Goal: Navigation & Orientation: Find specific page/section

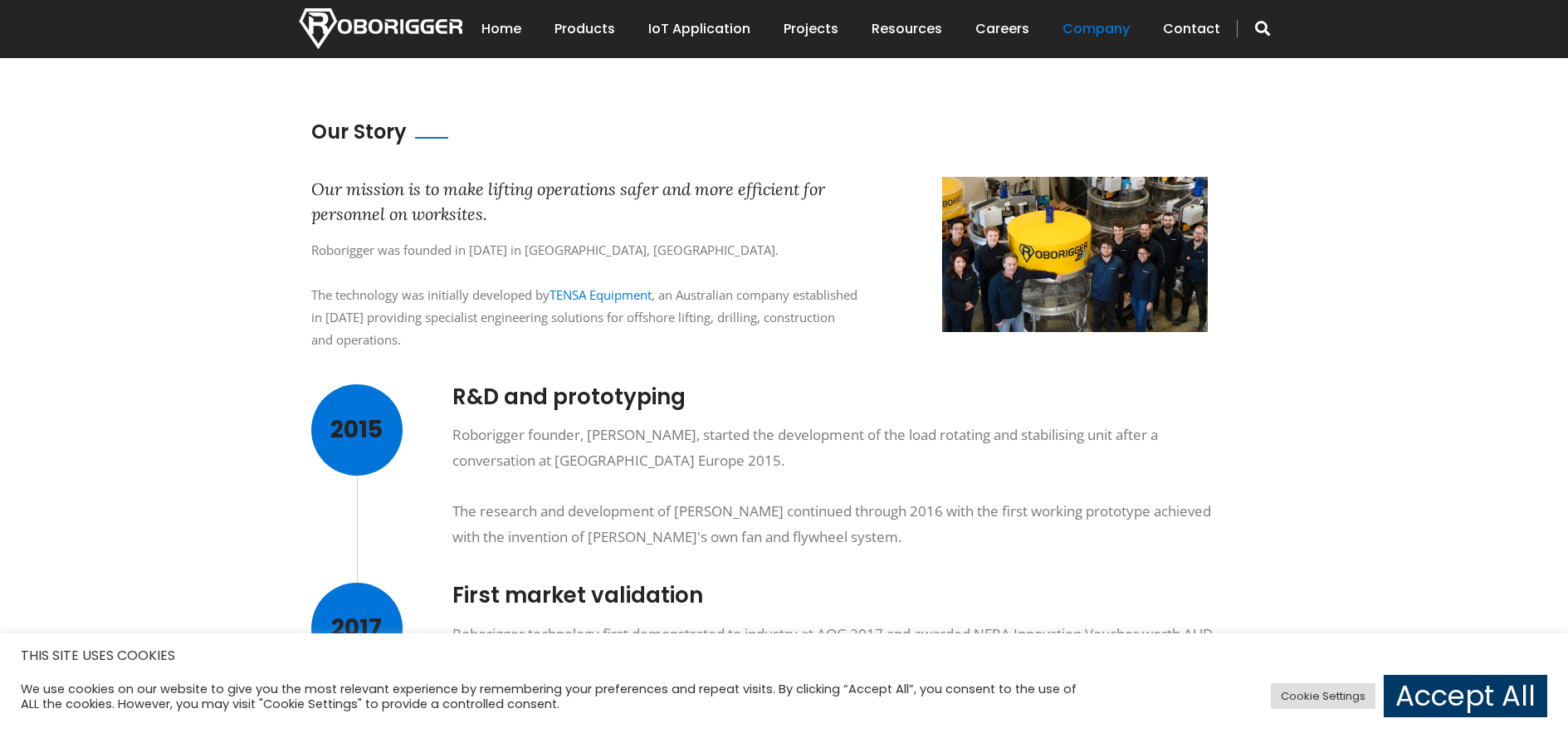
scroll to position [499, 0]
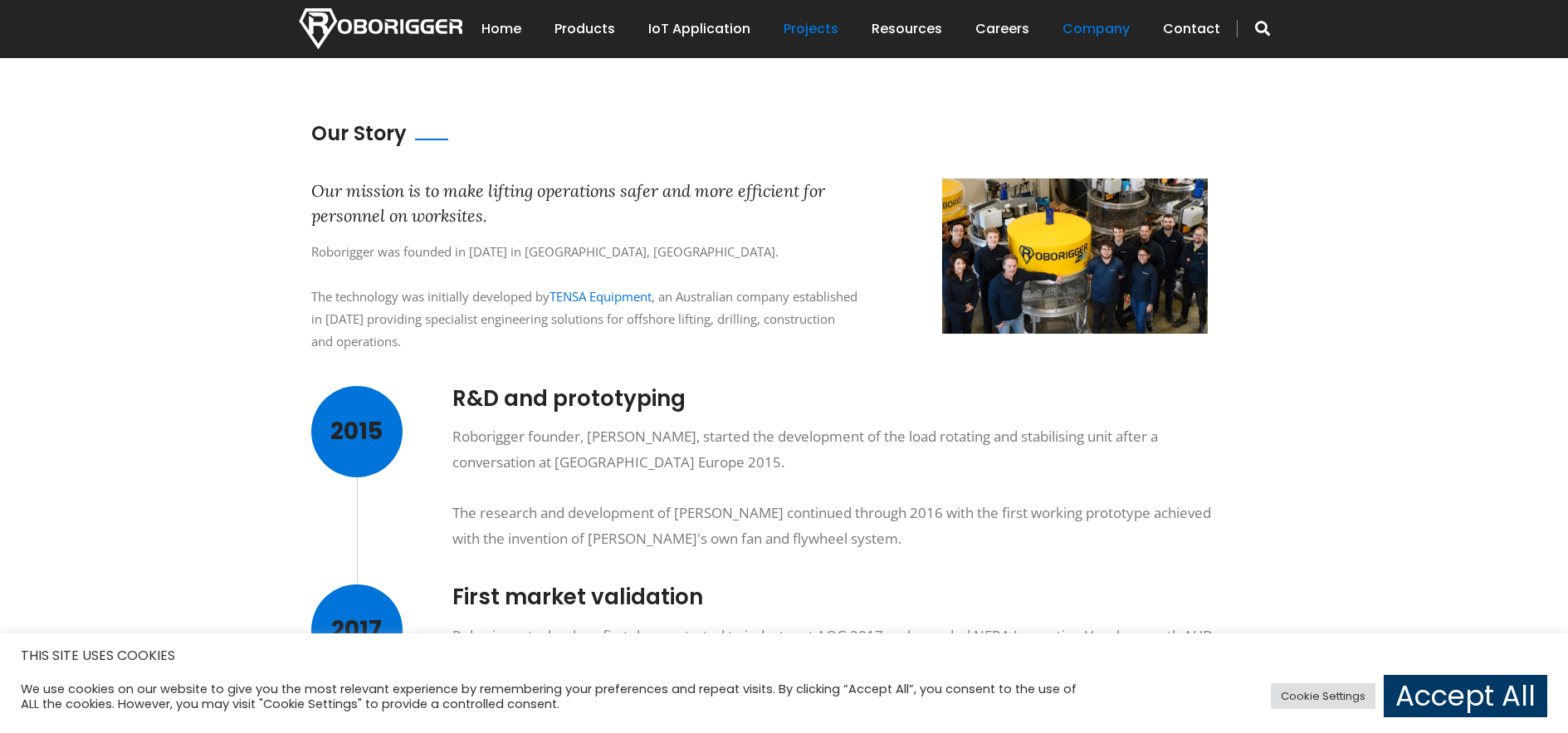
click at [825, 27] on link "Projects" at bounding box center [811, 29] width 55 height 51
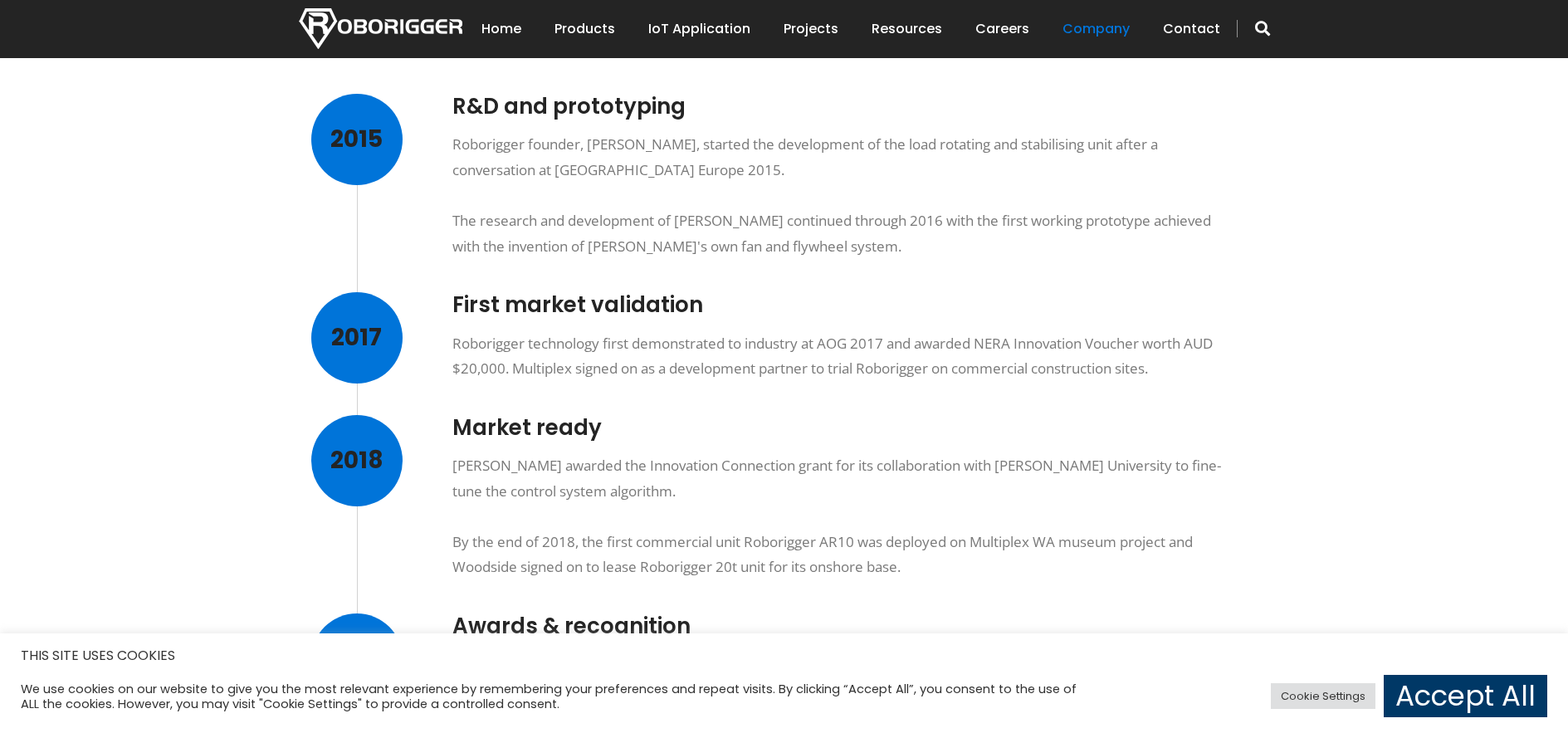
scroll to position [830, 0]
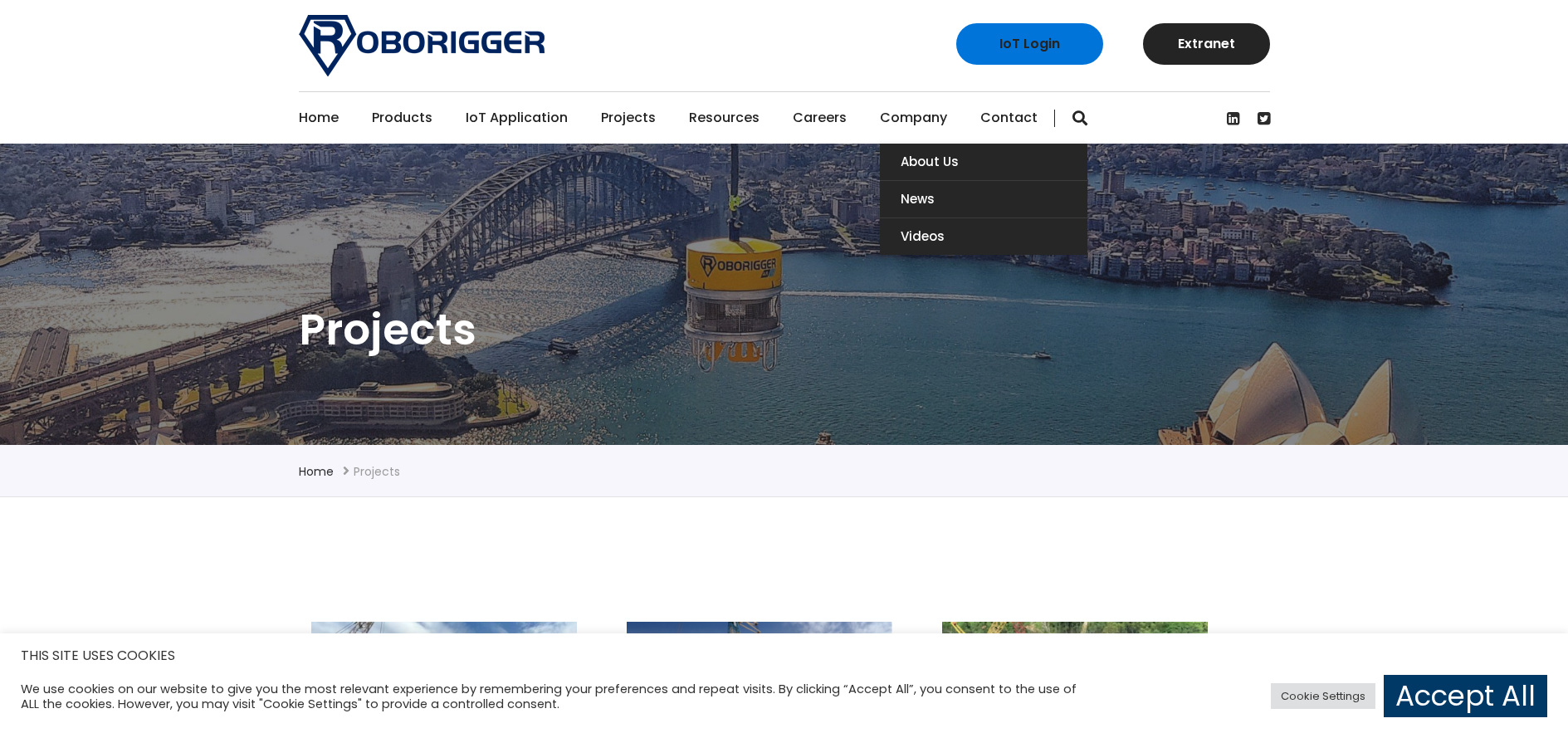
click at [901, 127] on link "Company" at bounding box center [914, 117] width 68 height 51
click at [918, 160] on link "About Us" at bounding box center [984, 161] width 207 height 37
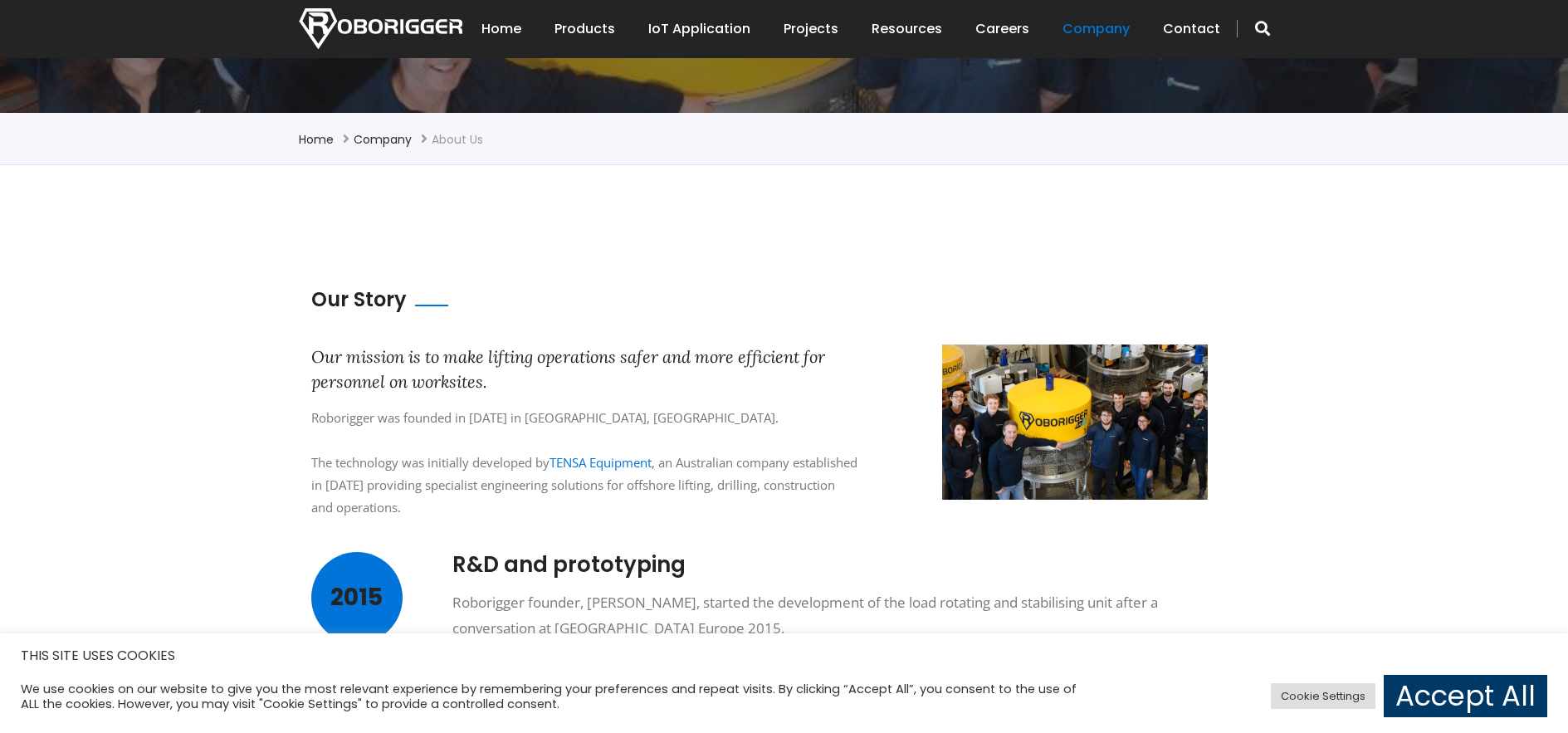
scroll to position [499, 0]
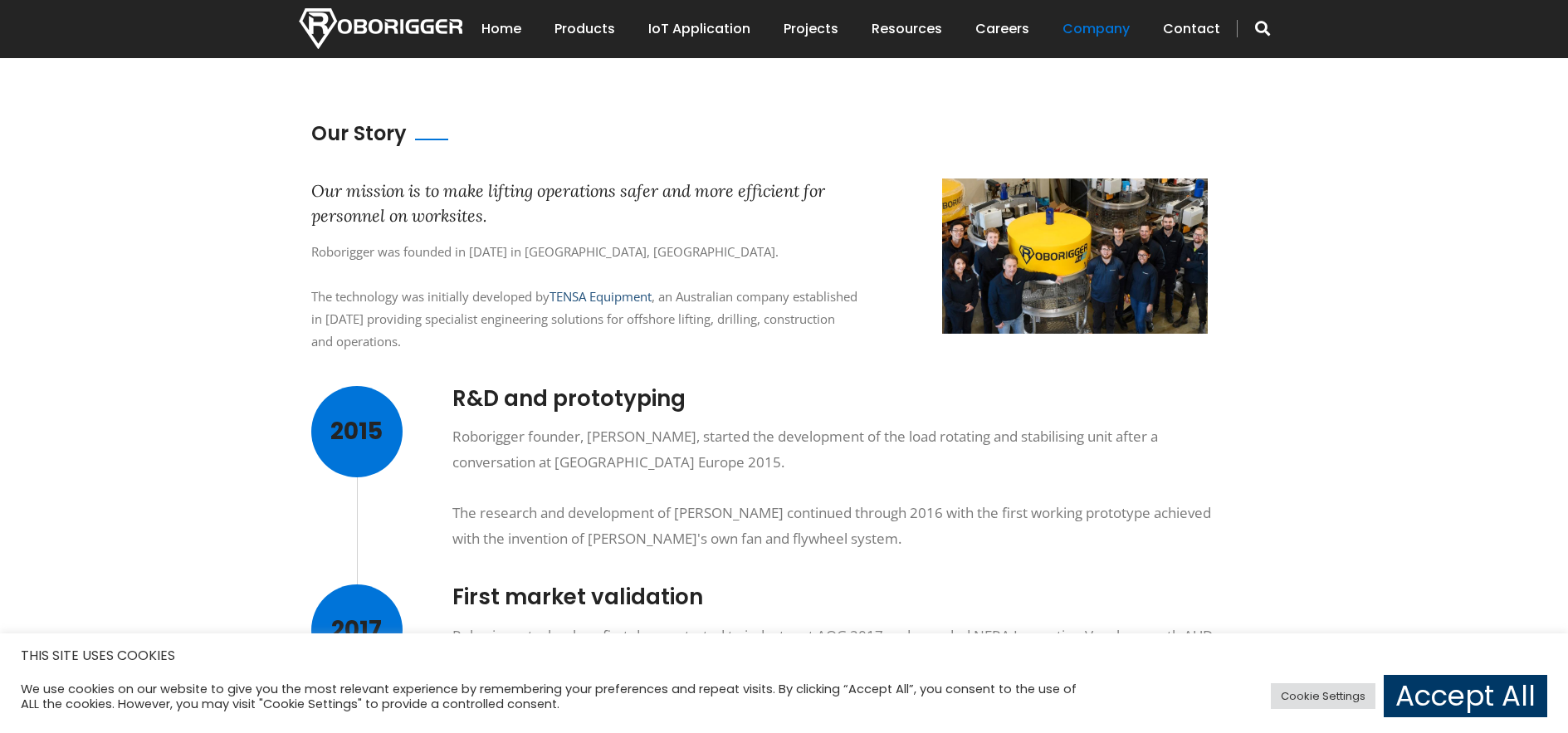
click at [639, 299] on link "TENSA Equipment" at bounding box center [600, 297] width 102 height 16
